Goal: Task Accomplishment & Management: Complete application form

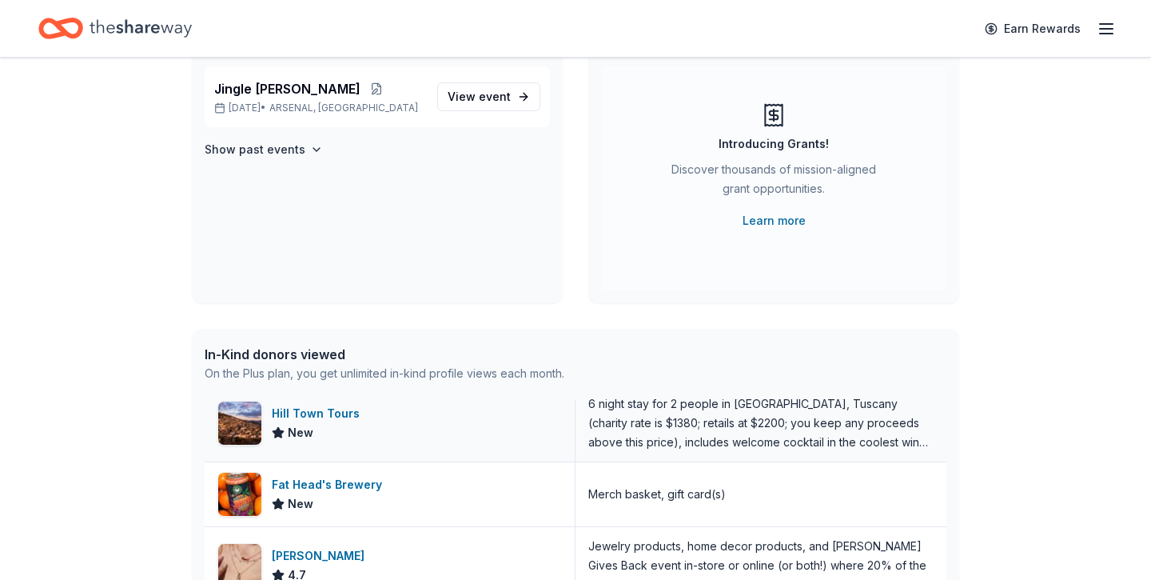
scroll to position [260, 0]
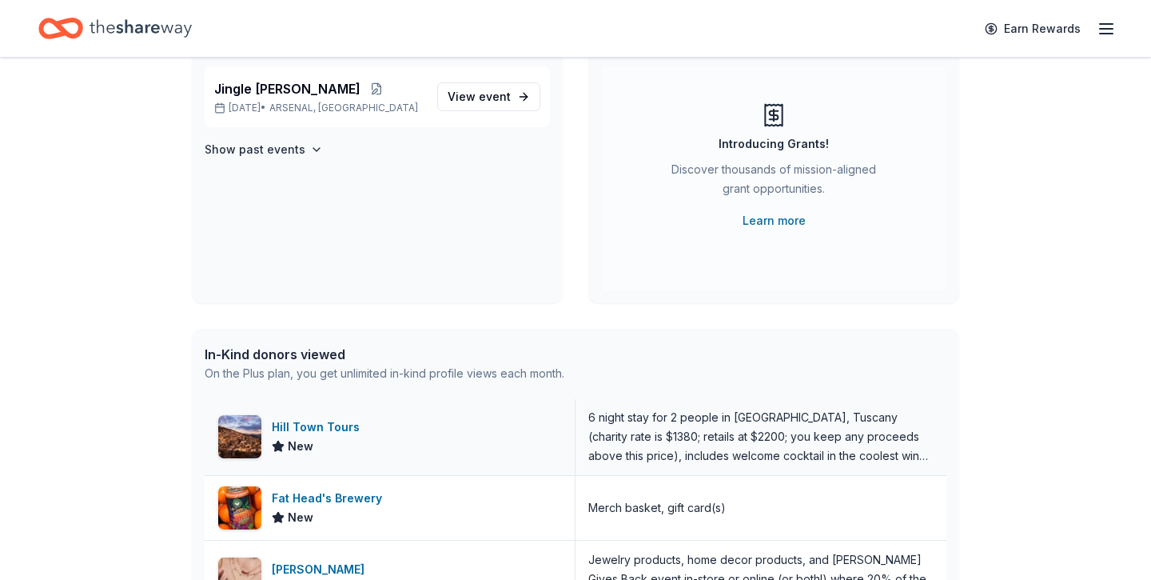
click at [252, 435] on img at bounding box center [239, 436] width 43 height 43
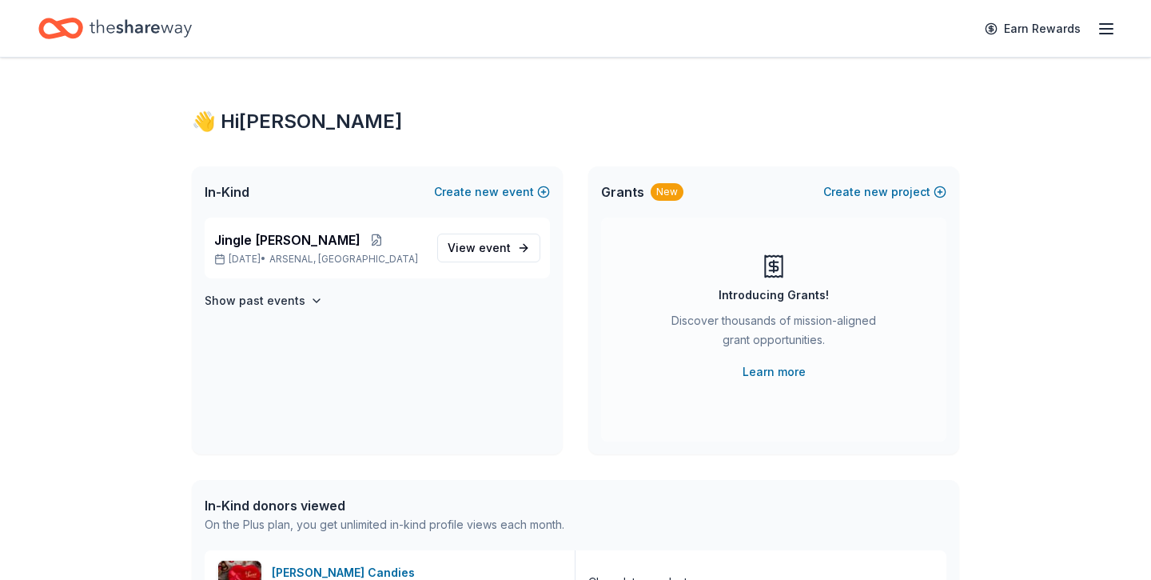
scroll to position [0, 0]
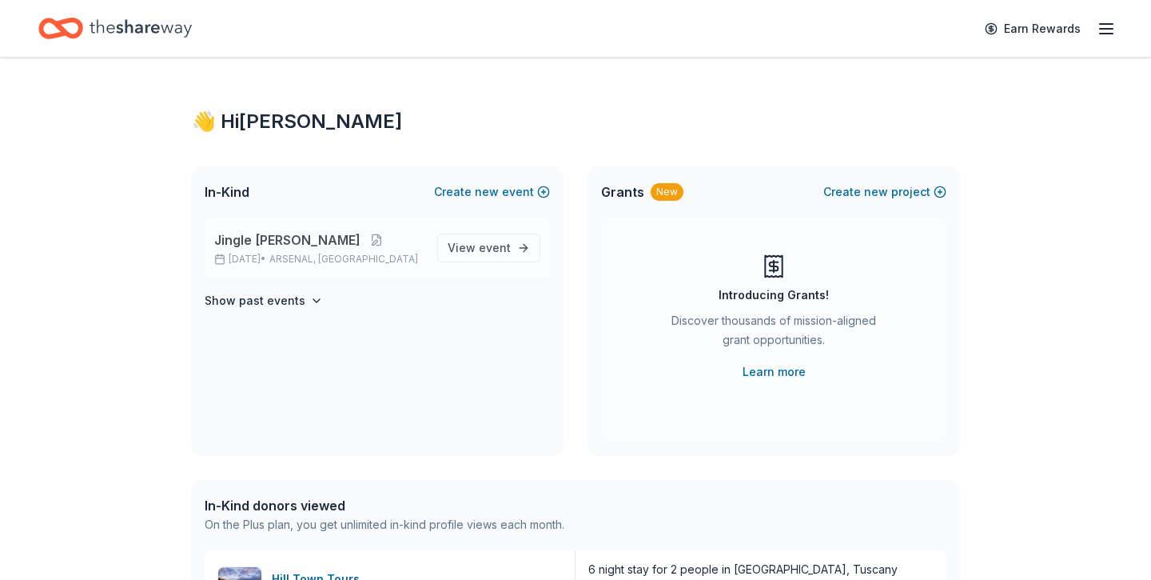
click at [309, 254] on span "ARSENAL, PA" at bounding box center [343, 259] width 149 height 13
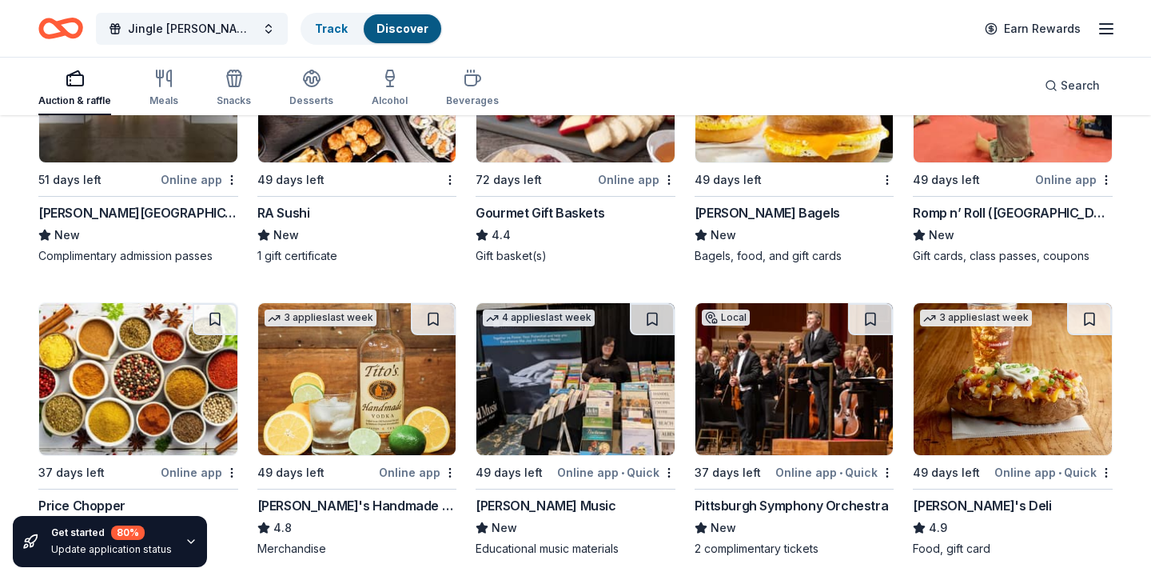
scroll to position [2659, 0]
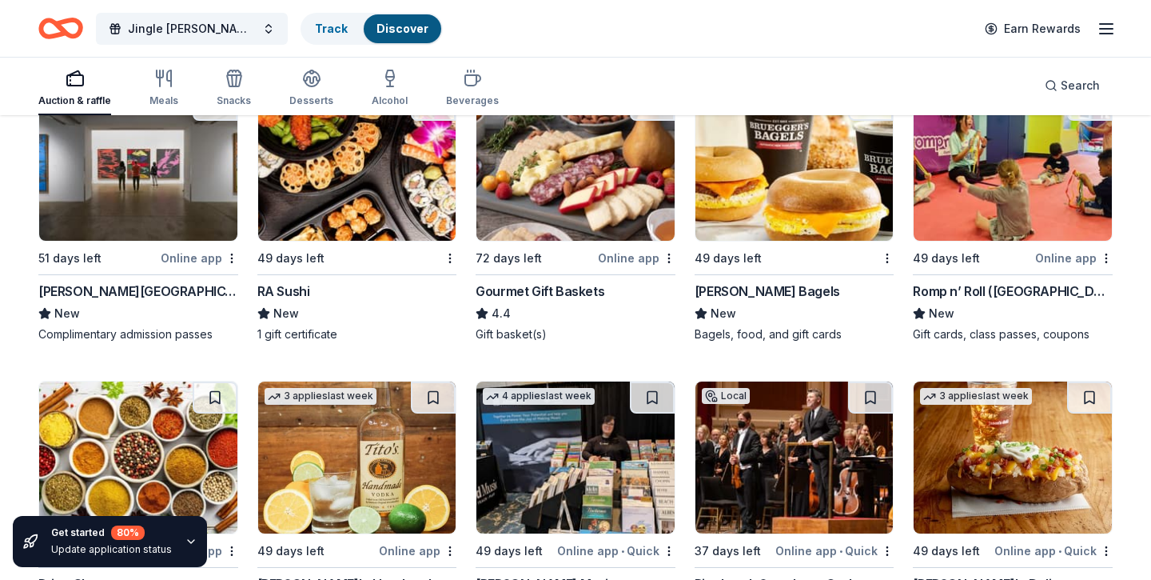
click at [570, 167] on img at bounding box center [576, 165] width 198 height 152
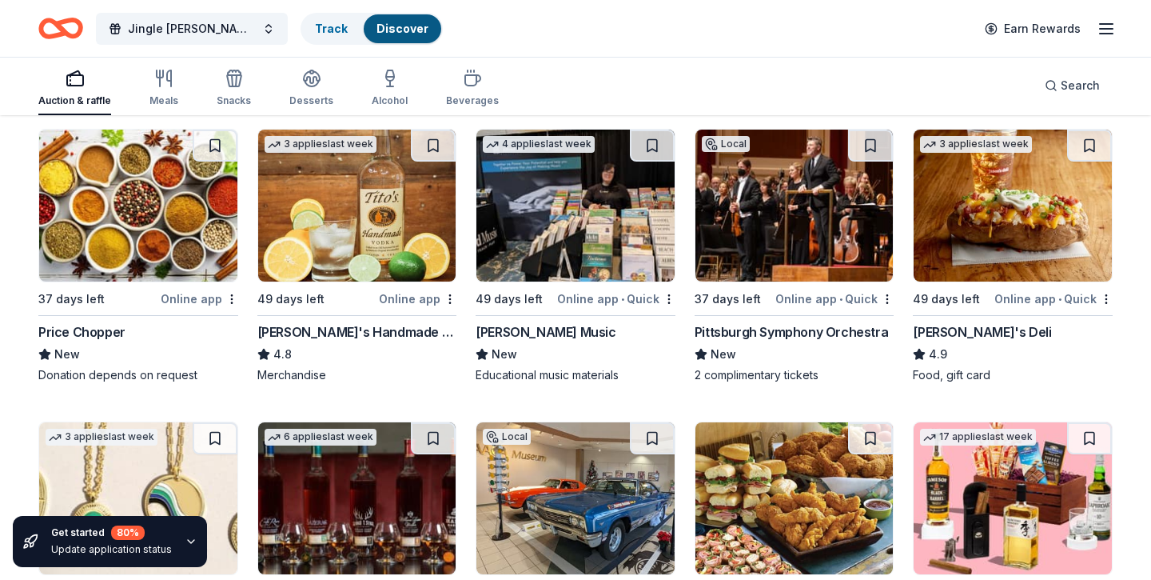
click at [386, 217] on img at bounding box center [357, 206] width 198 height 152
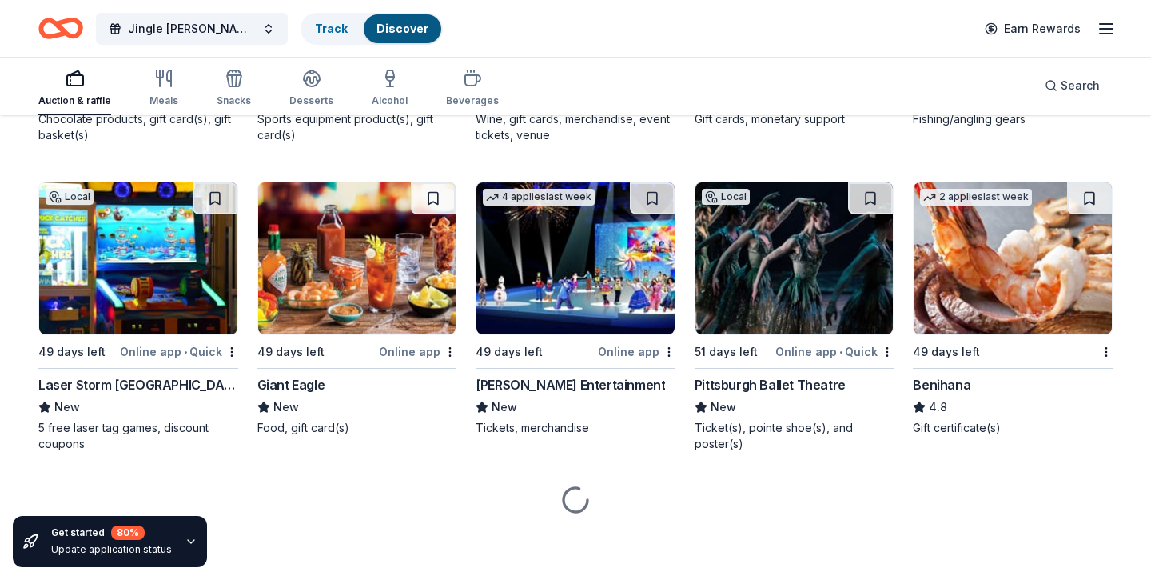
scroll to position [6498, 0]
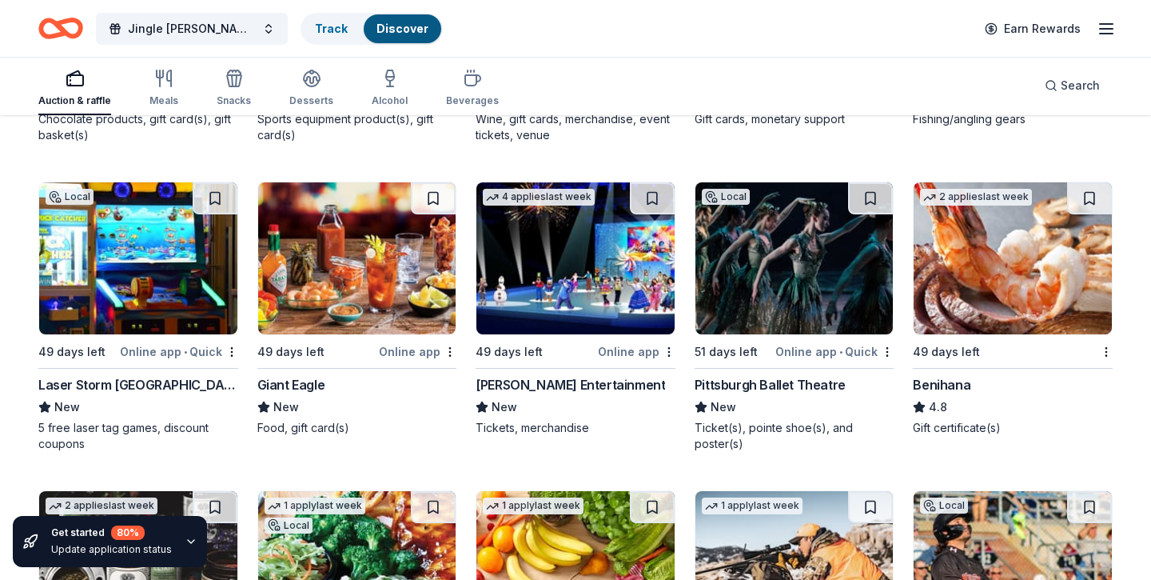
click at [397, 282] on img at bounding box center [357, 258] width 198 height 152
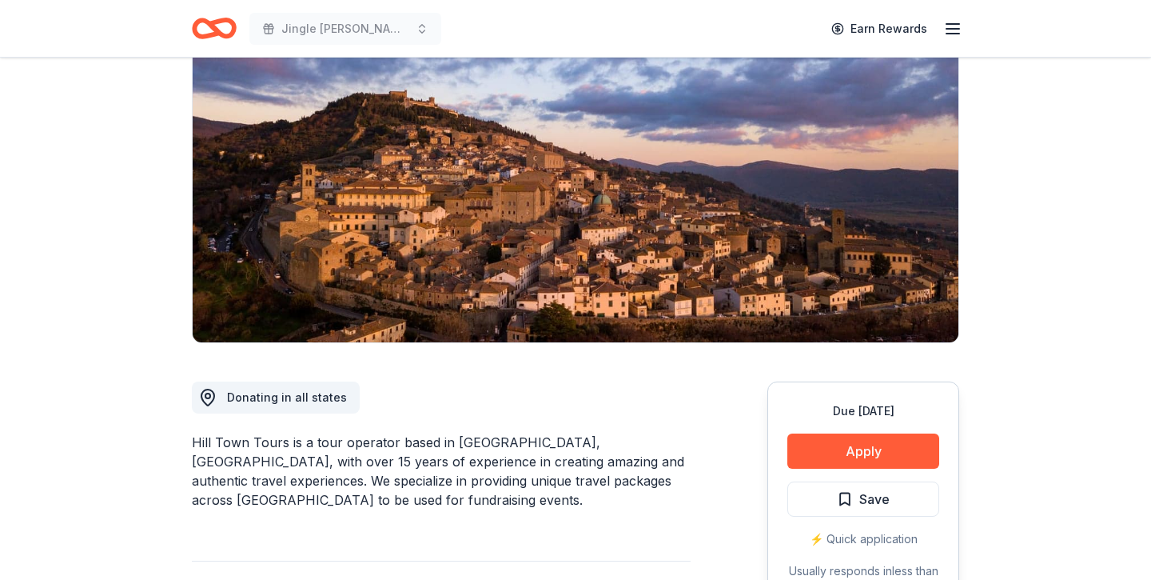
scroll to position [239, 0]
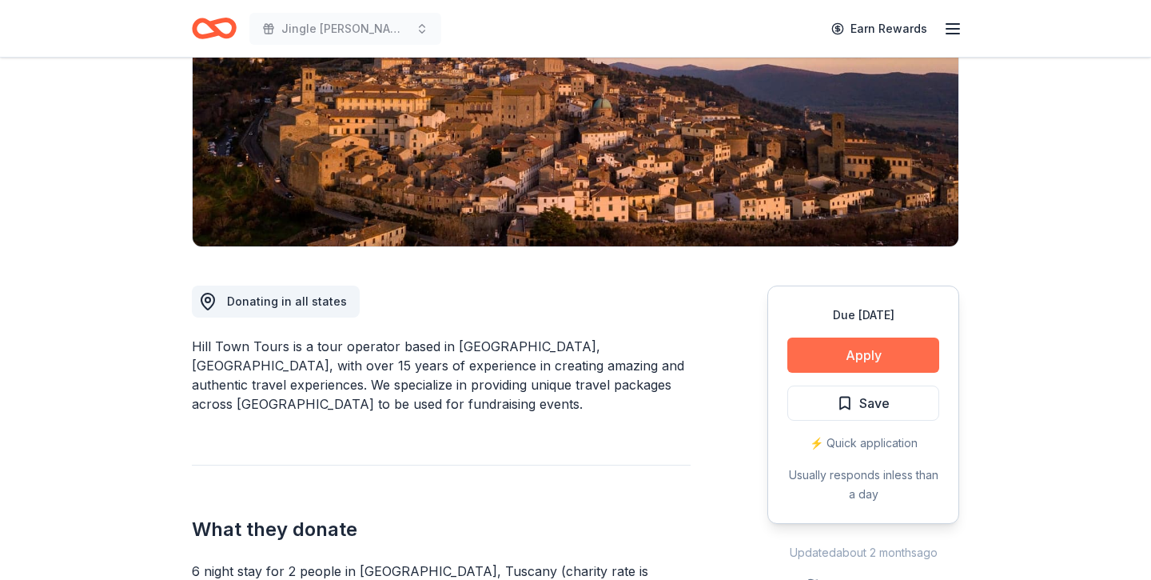
click at [868, 351] on button "Apply" at bounding box center [864, 354] width 152 height 35
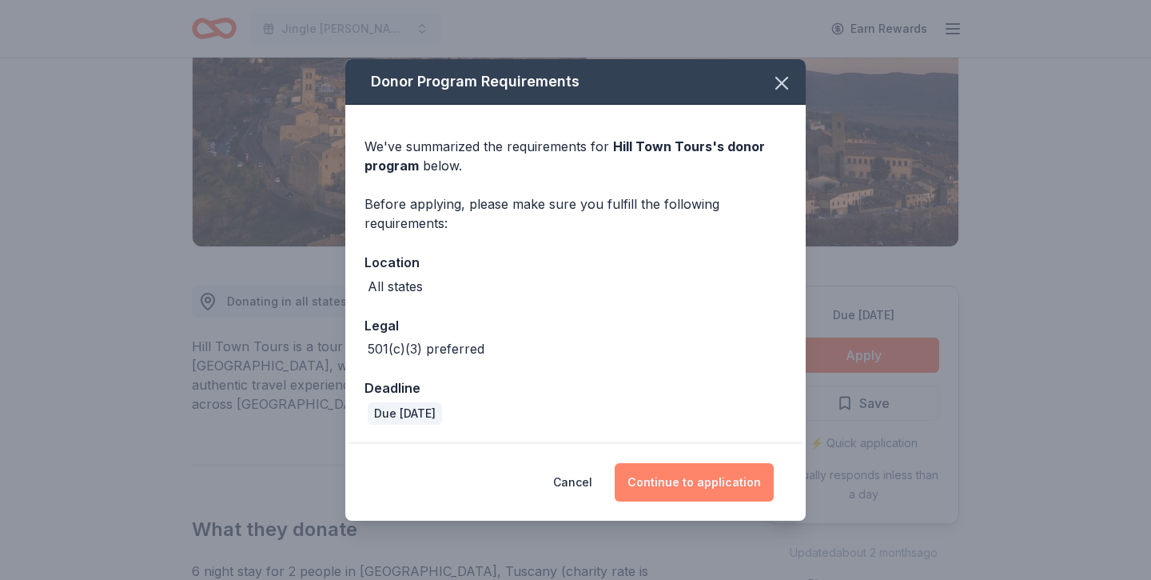
click at [700, 481] on button "Continue to application" at bounding box center [694, 482] width 159 height 38
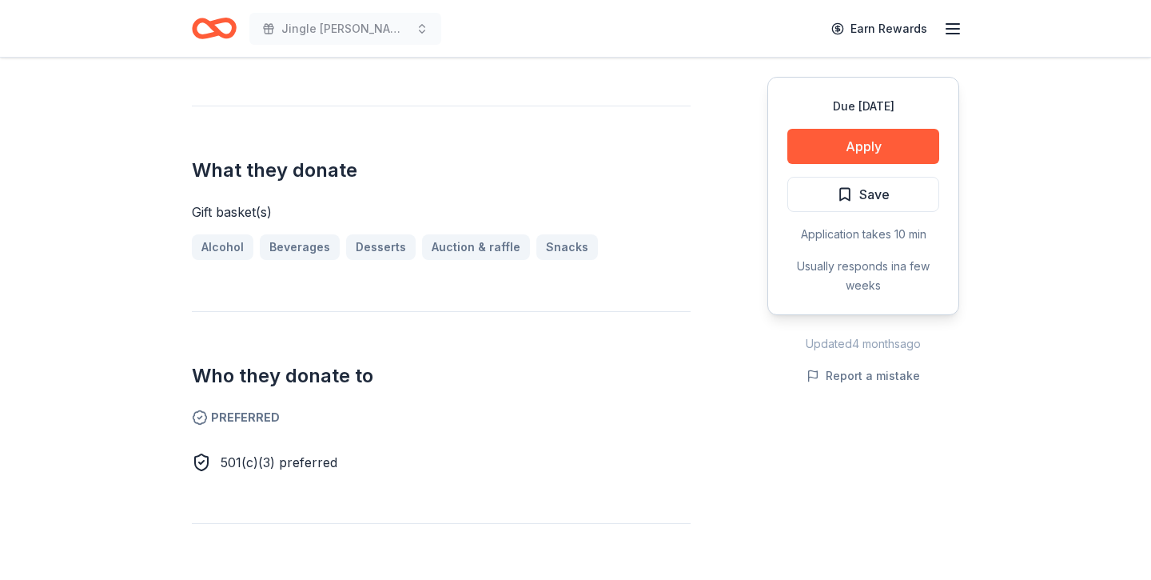
scroll to position [541, 0]
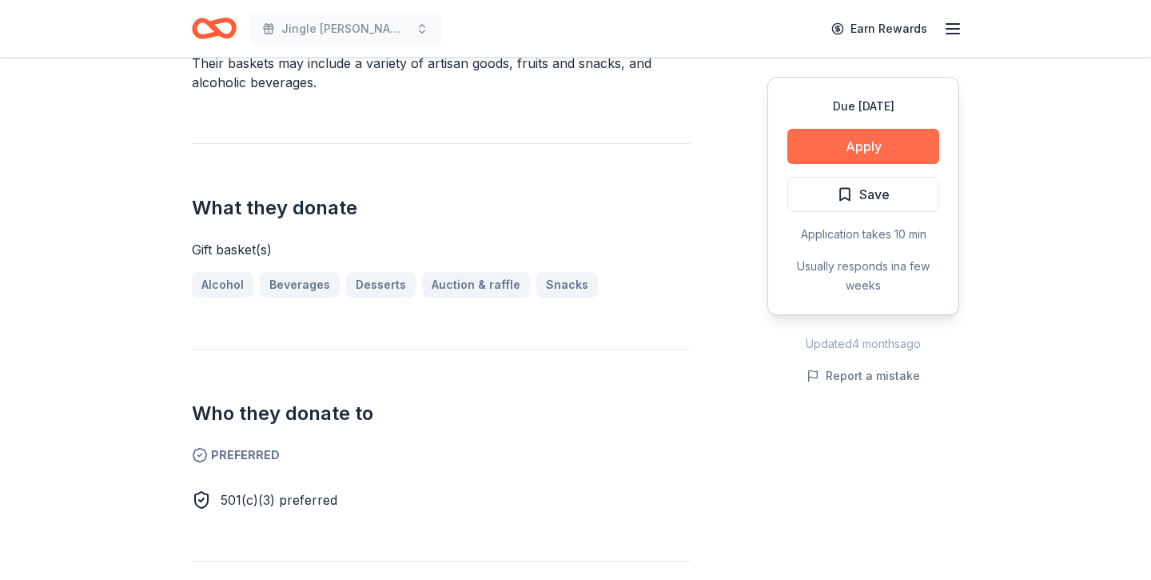
click at [843, 145] on button "Apply" at bounding box center [864, 146] width 152 height 35
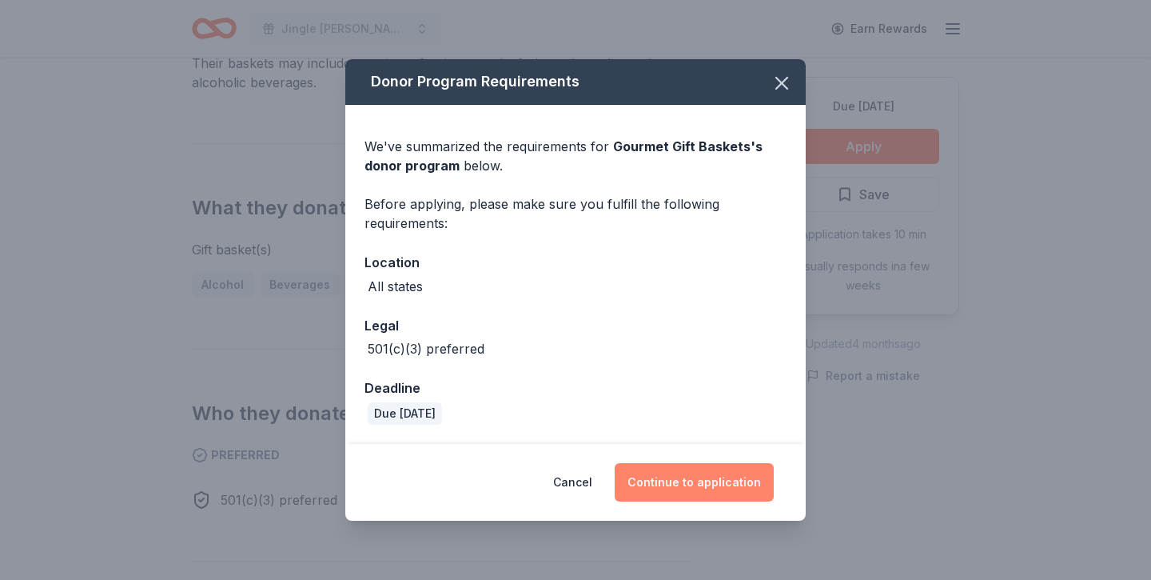
click at [680, 484] on button "Continue to application" at bounding box center [694, 482] width 159 height 38
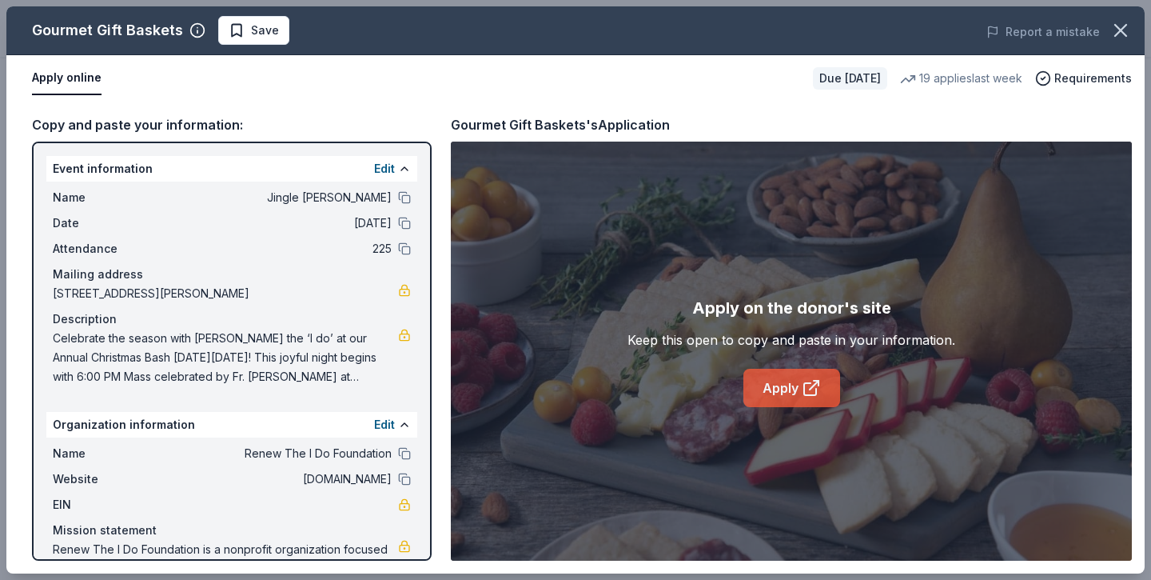
click at [783, 389] on link "Apply" at bounding box center [792, 388] width 97 height 38
click at [1119, 34] on icon "button" at bounding box center [1120, 30] width 11 height 11
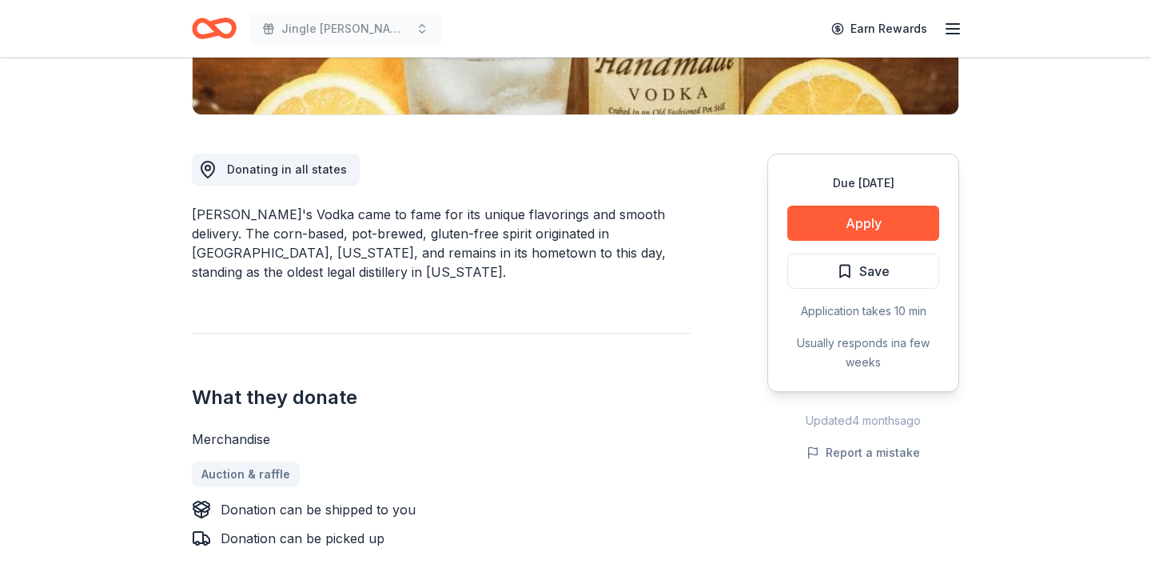
scroll to position [467, 0]
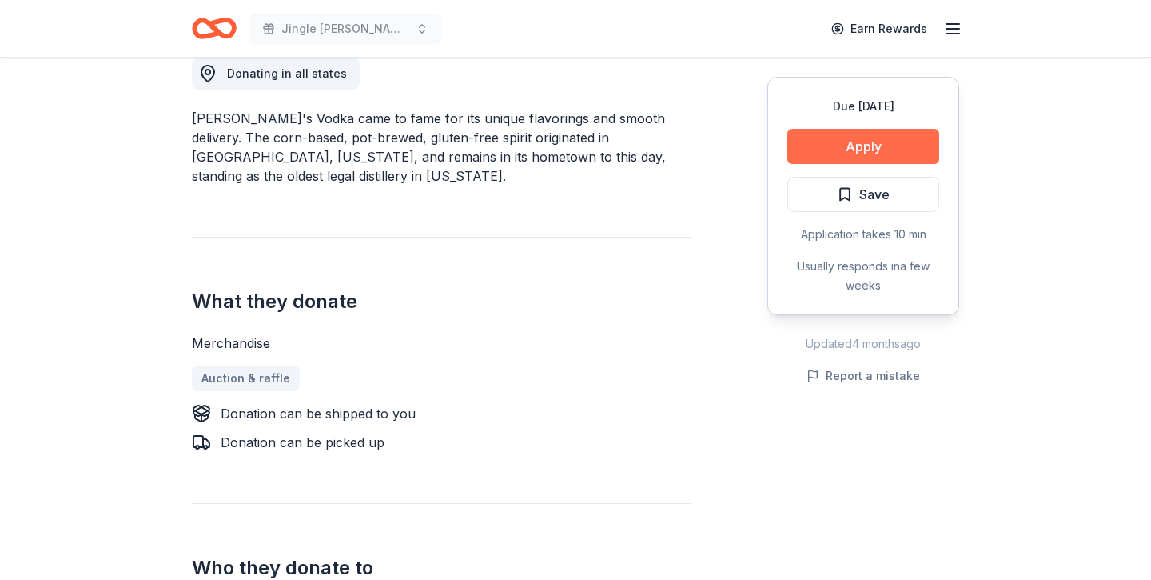
click at [863, 154] on button "Apply" at bounding box center [864, 146] width 152 height 35
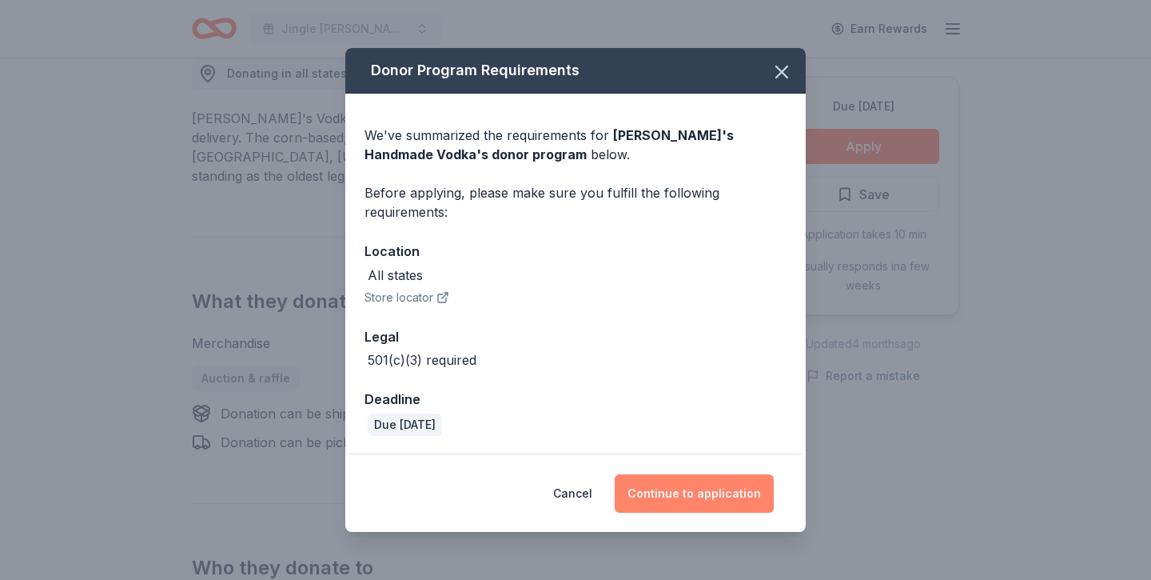
click at [733, 486] on button "Continue to application" at bounding box center [694, 493] width 159 height 38
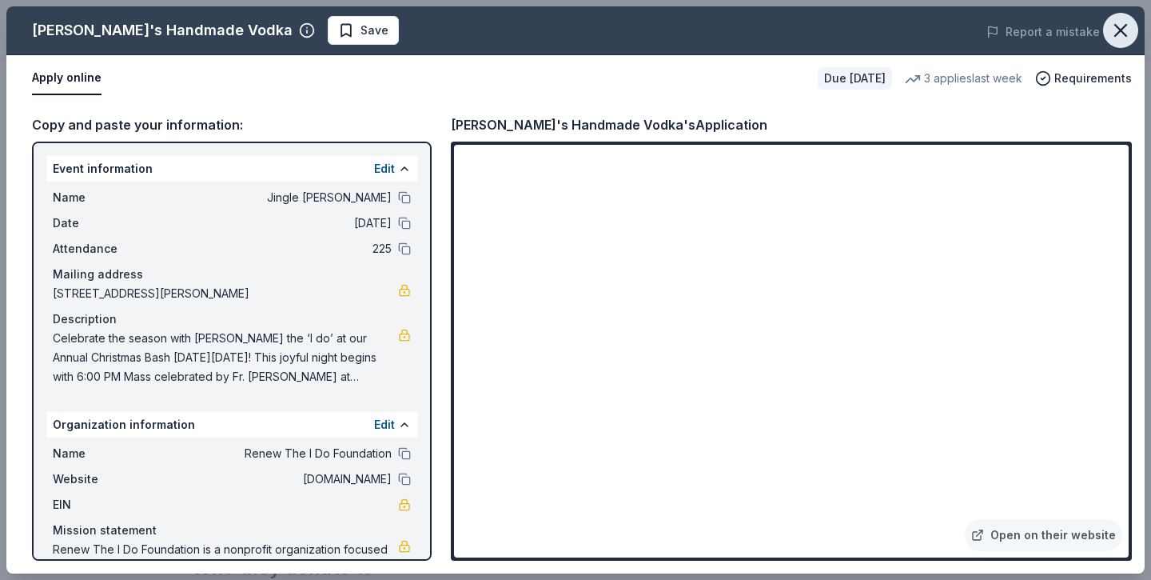
click at [1116, 33] on icon "button" at bounding box center [1121, 30] width 22 height 22
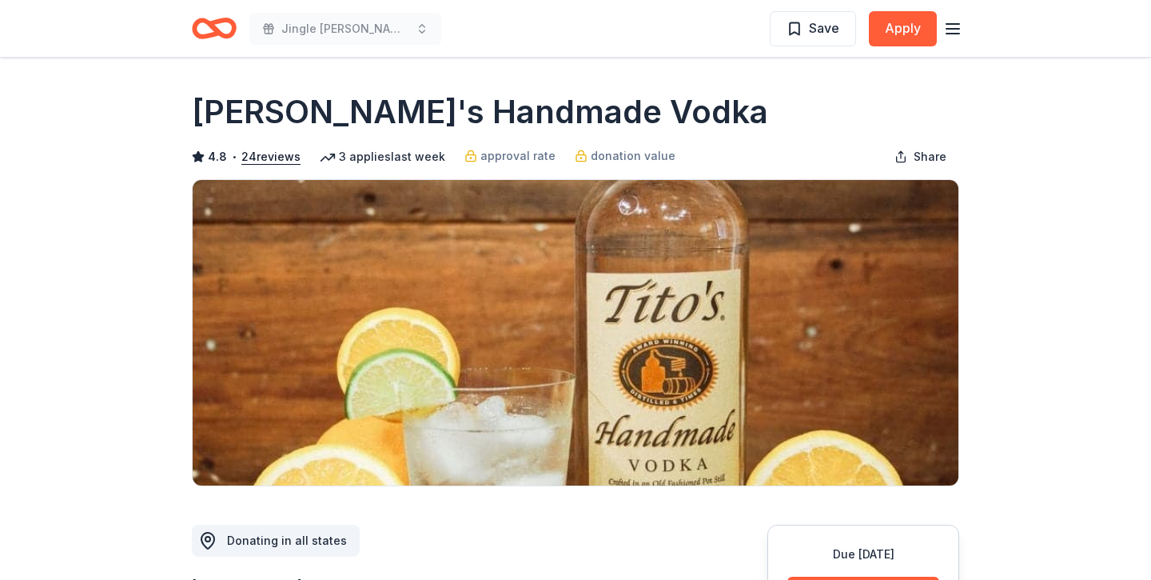
scroll to position [0, 0]
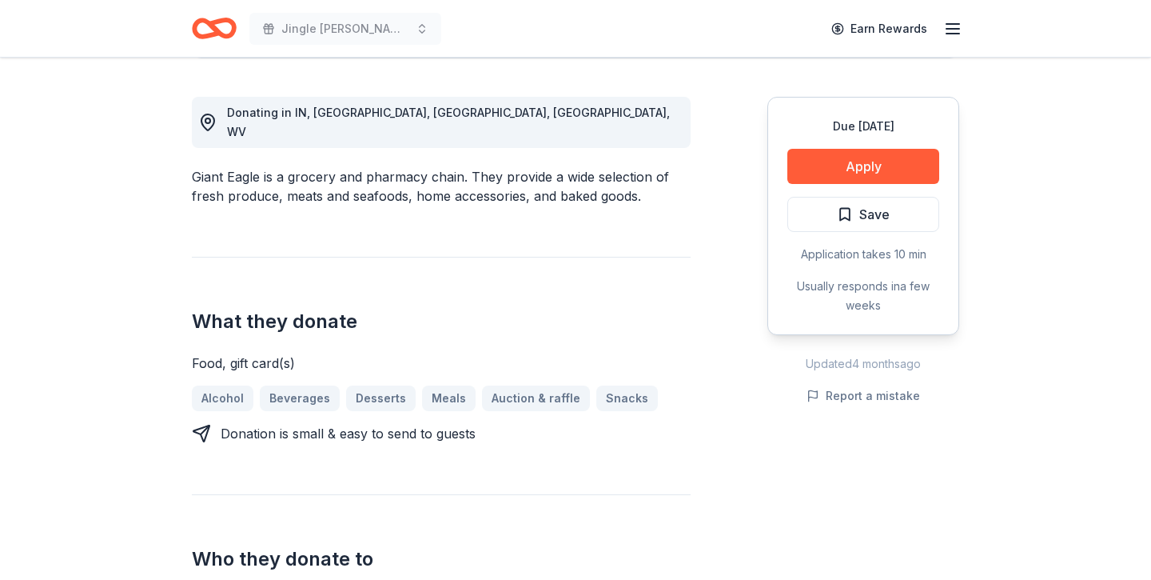
scroll to position [428, 0]
click at [868, 159] on button "Apply" at bounding box center [864, 166] width 152 height 35
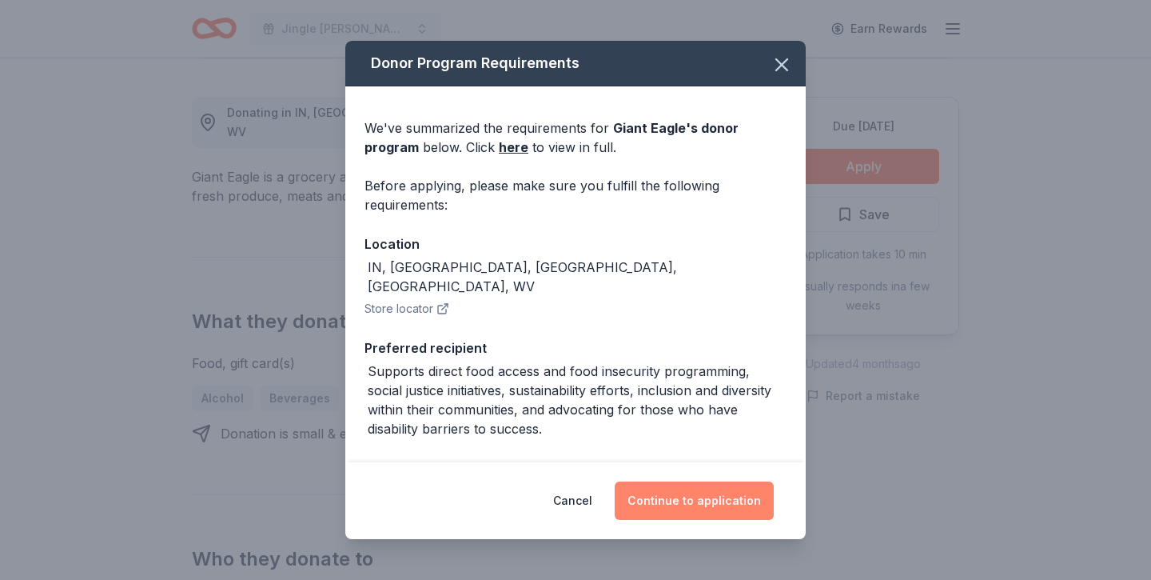
click at [697, 500] on button "Continue to application" at bounding box center [694, 500] width 159 height 38
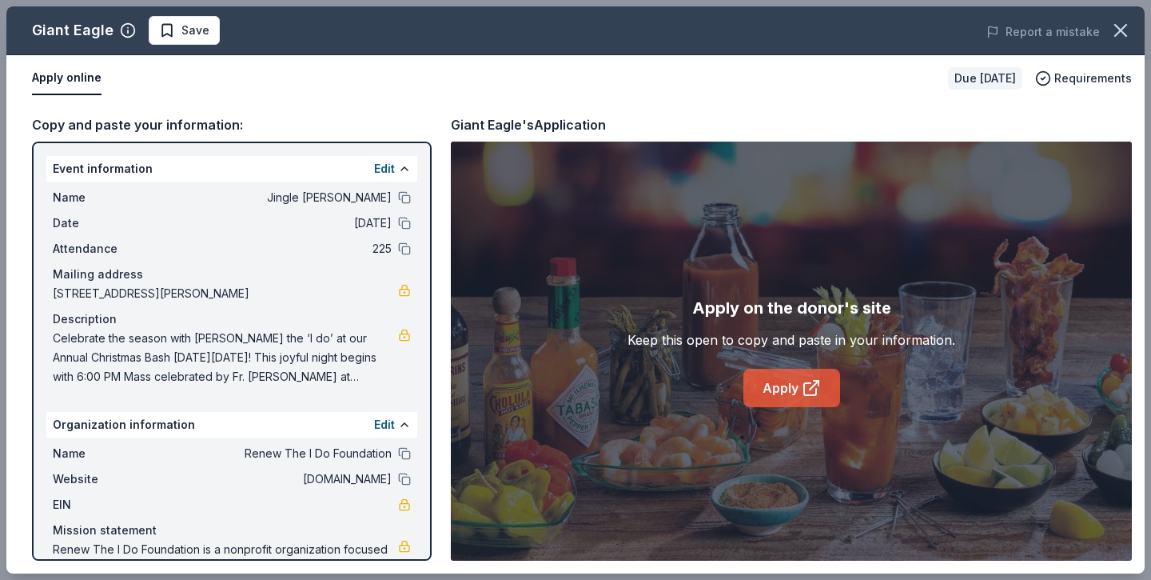
click at [811, 389] on icon at bounding box center [814, 385] width 9 height 9
click at [1119, 32] on icon "button" at bounding box center [1120, 30] width 11 height 11
